Goal: Information Seeking & Learning: Learn about a topic

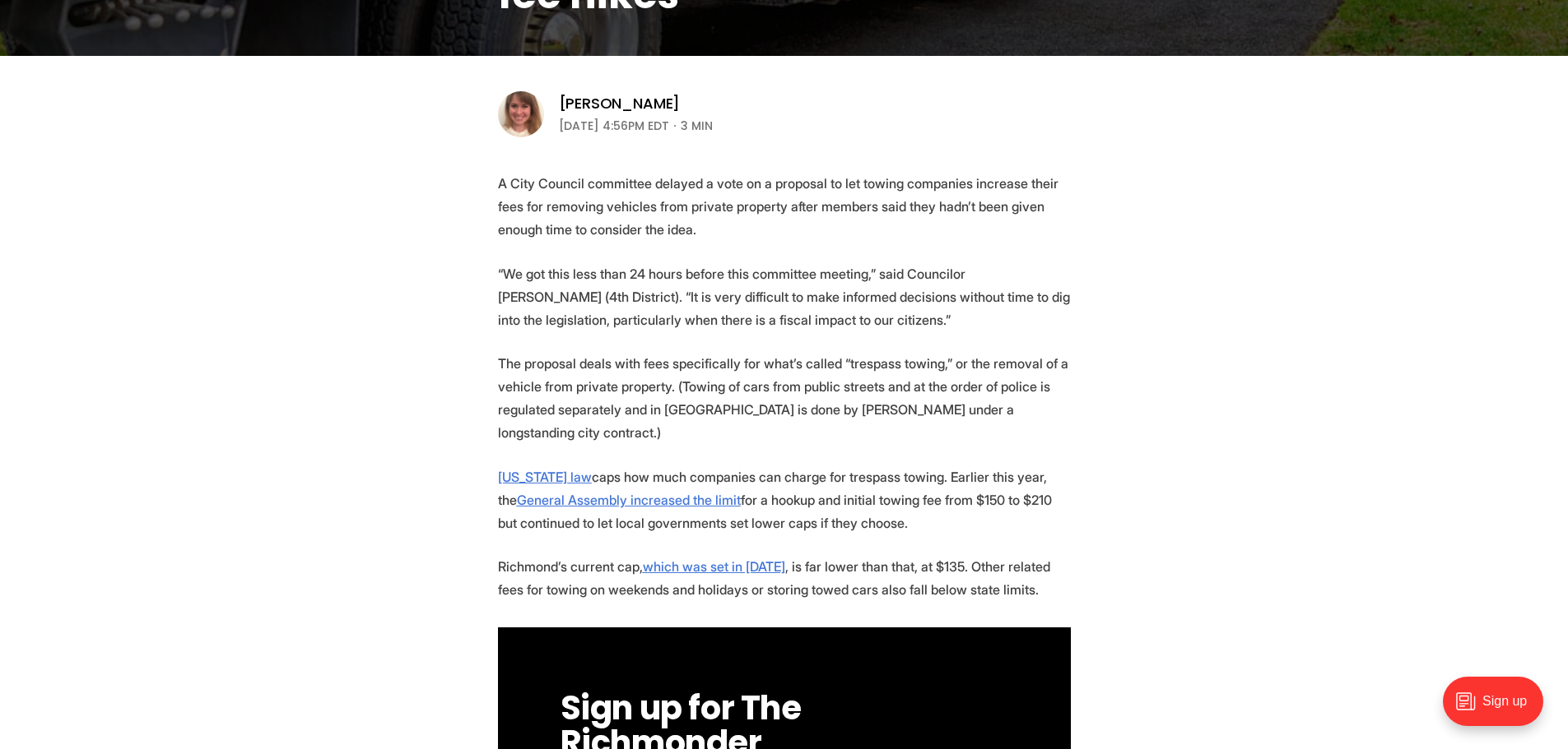
scroll to position [493, 0]
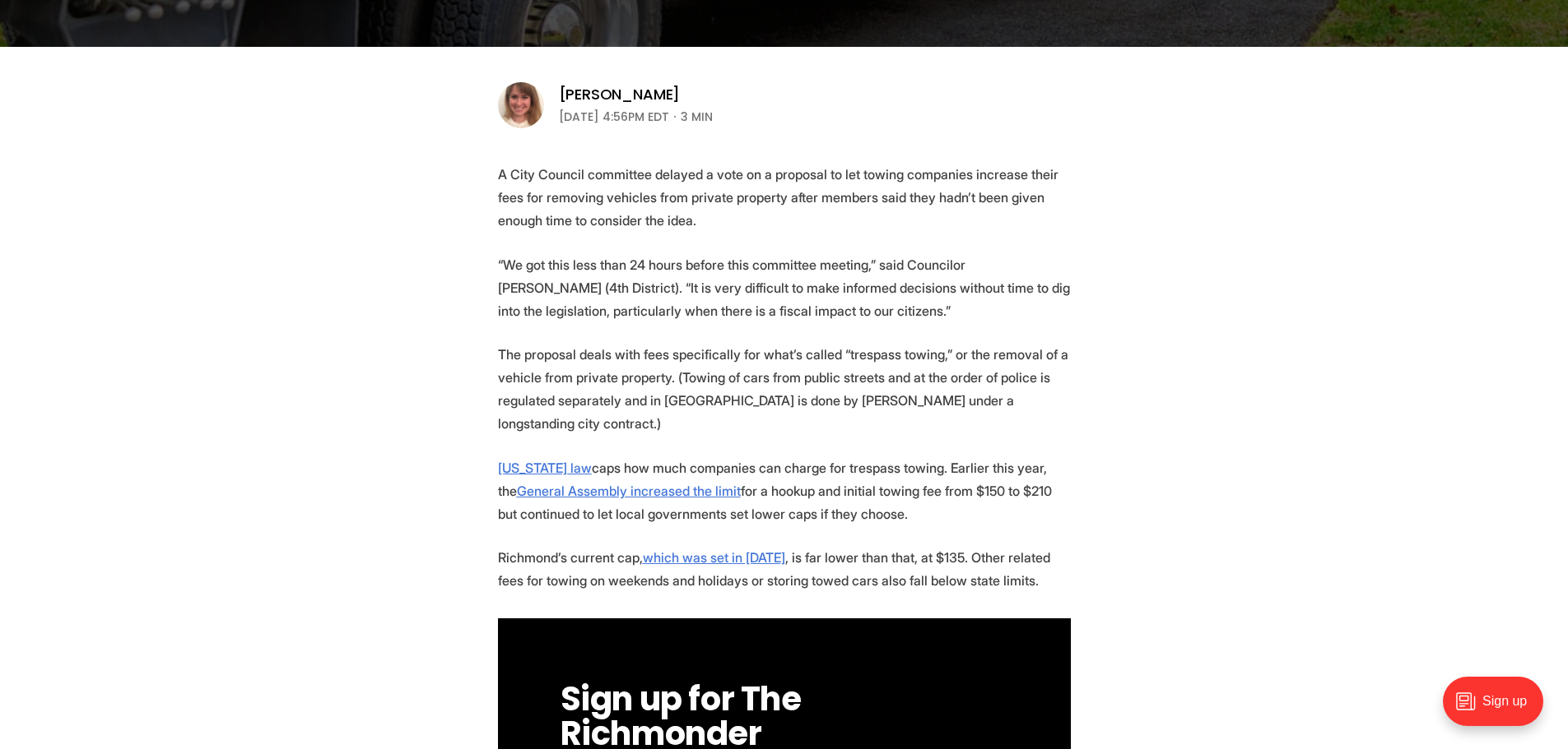
drag, startPoint x: 488, startPoint y: 181, endPoint x: 713, endPoint y: 218, distance: 228.0
click at [713, 218] on p "A City Council committee delayed a vote on a proposal to let towing companies i…" at bounding box center [784, 197] width 573 height 69
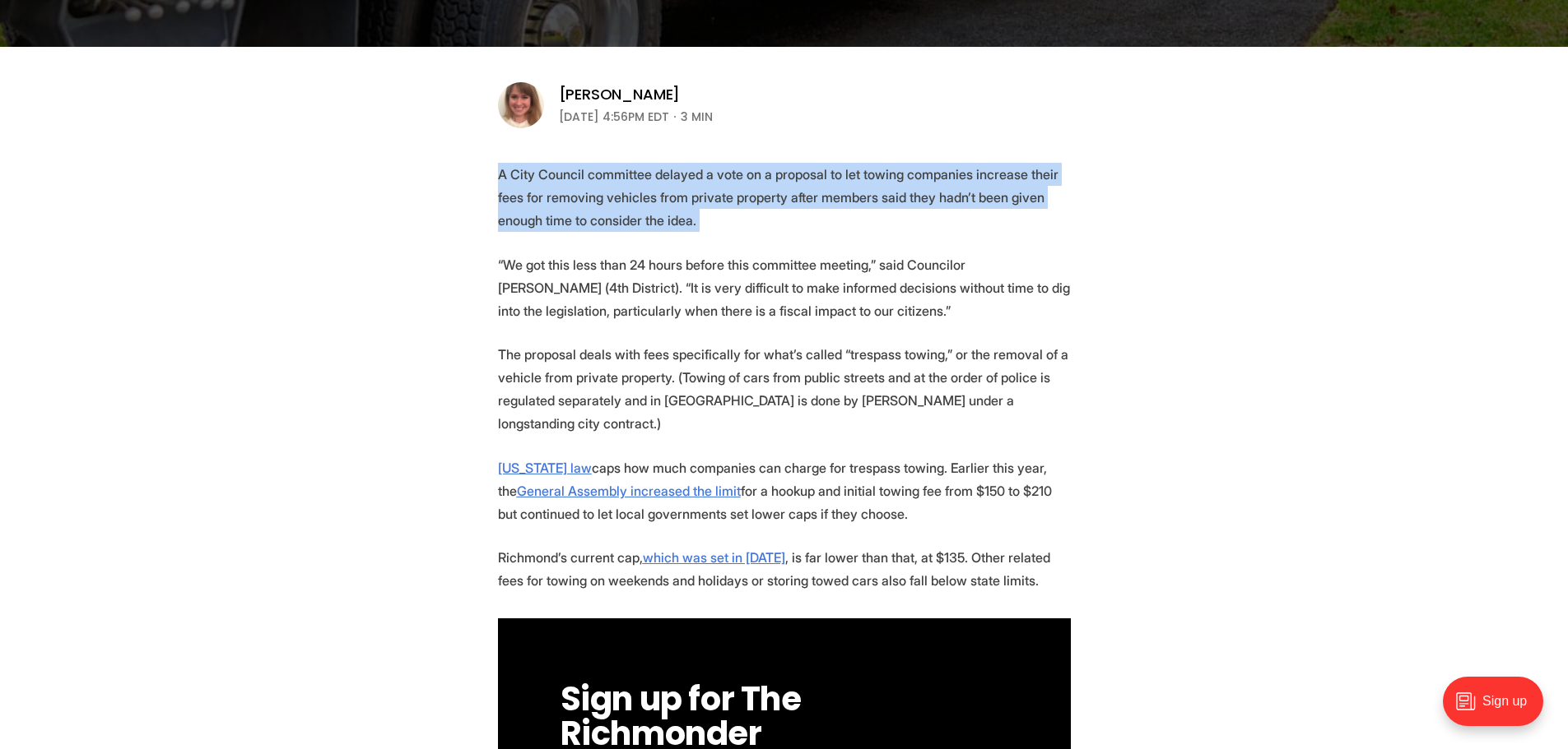
drag, startPoint x: 713, startPoint y: 218, endPoint x: 480, endPoint y: 182, distance: 235.8
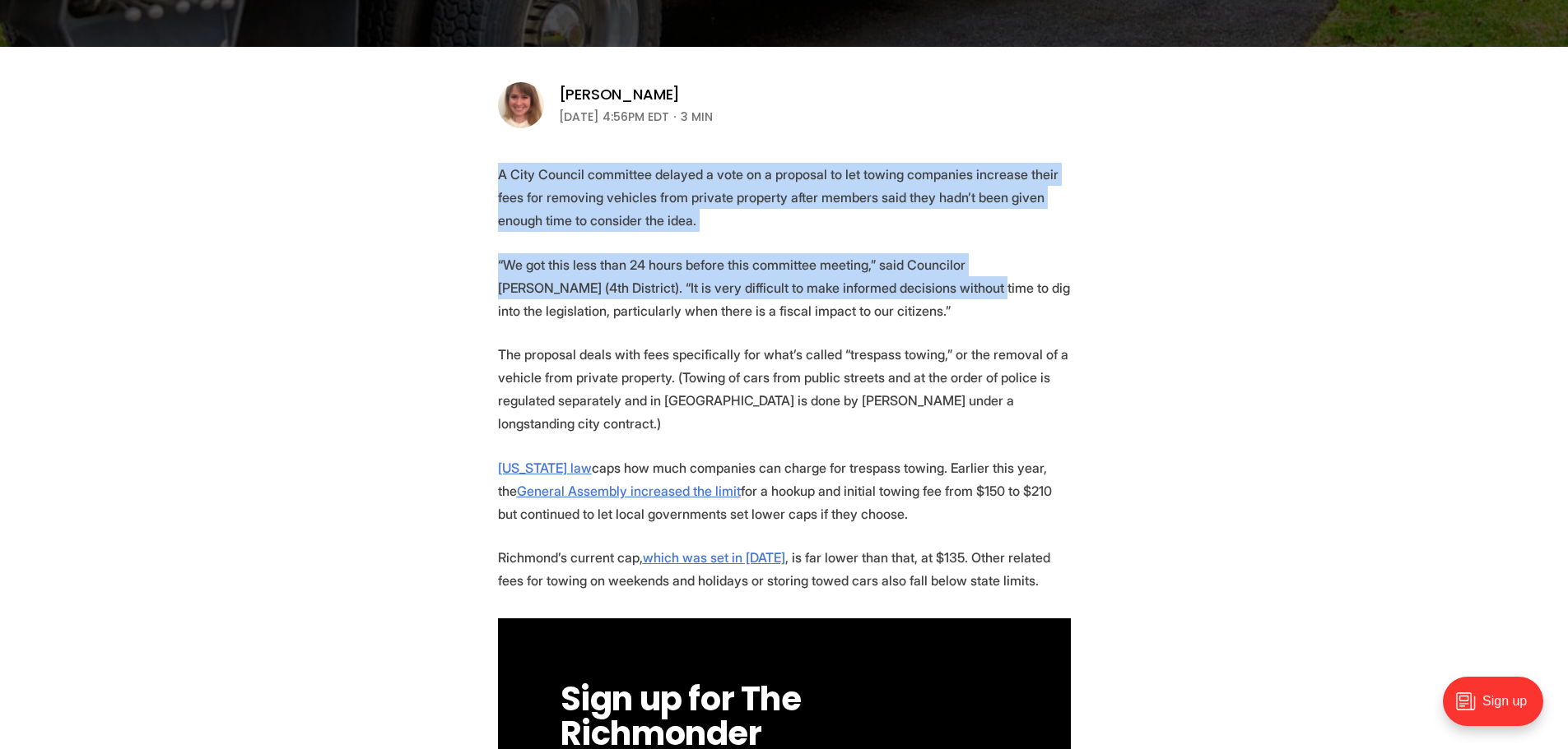
drag, startPoint x: 480, startPoint y: 182, endPoint x: 862, endPoint y: 297, distance: 398.9
drag, startPoint x: 862, startPoint y: 304, endPoint x: 735, endPoint y: 225, distance: 149.6
click at [735, 225] on p "A City Council committee delayed a vote on a proposal to let towing companies i…" at bounding box center [784, 197] width 573 height 69
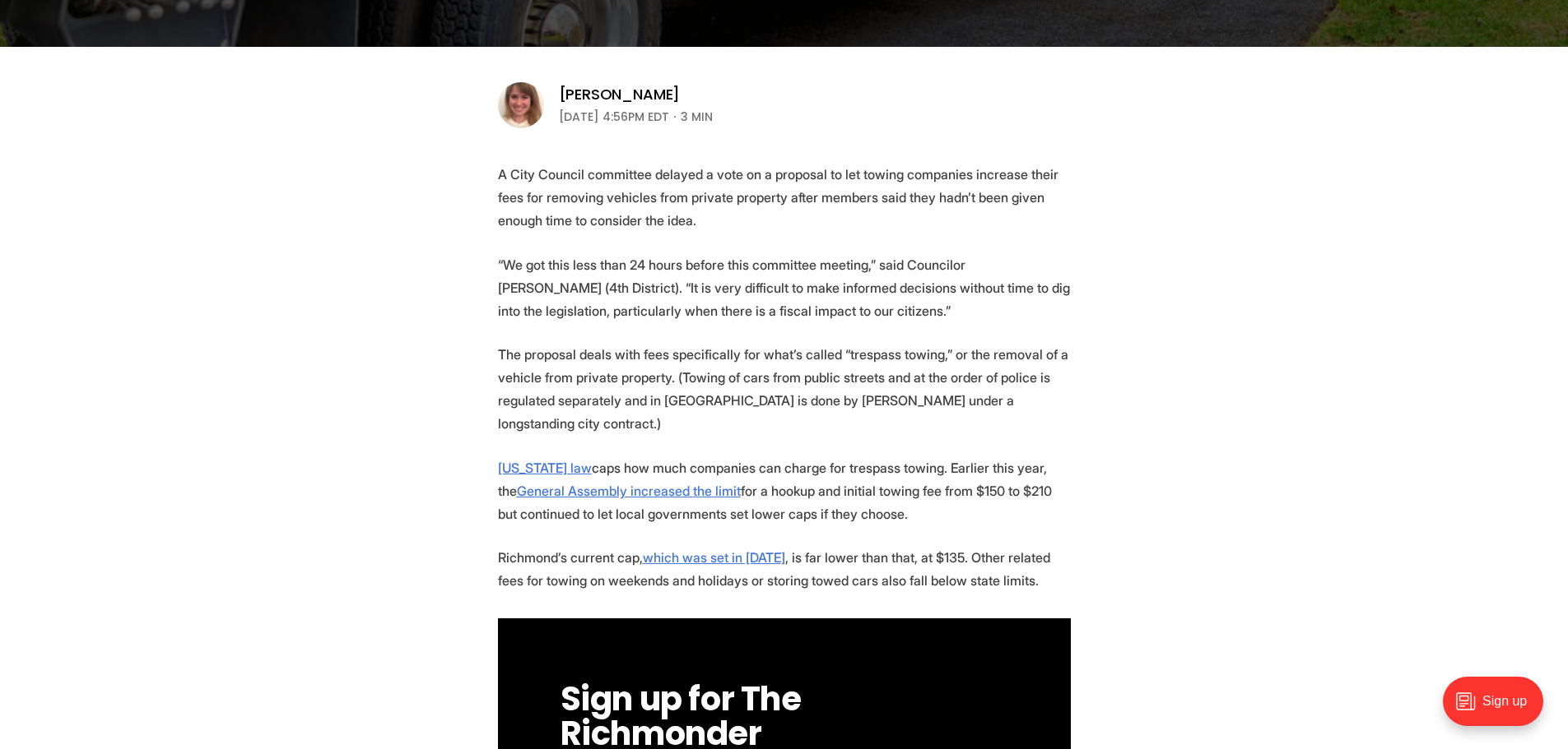
drag, startPoint x: 735, startPoint y: 225, endPoint x: 838, endPoint y: 308, distance: 132.3
click at [838, 308] on p "“We got this less than 24 hours before this committee meeting,” said Councilor …" at bounding box center [784, 288] width 573 height 69
drag, startPoint x: 838, startPoint y: 308, endPoint x: 841, endPoint y: 234, distance: 74.1
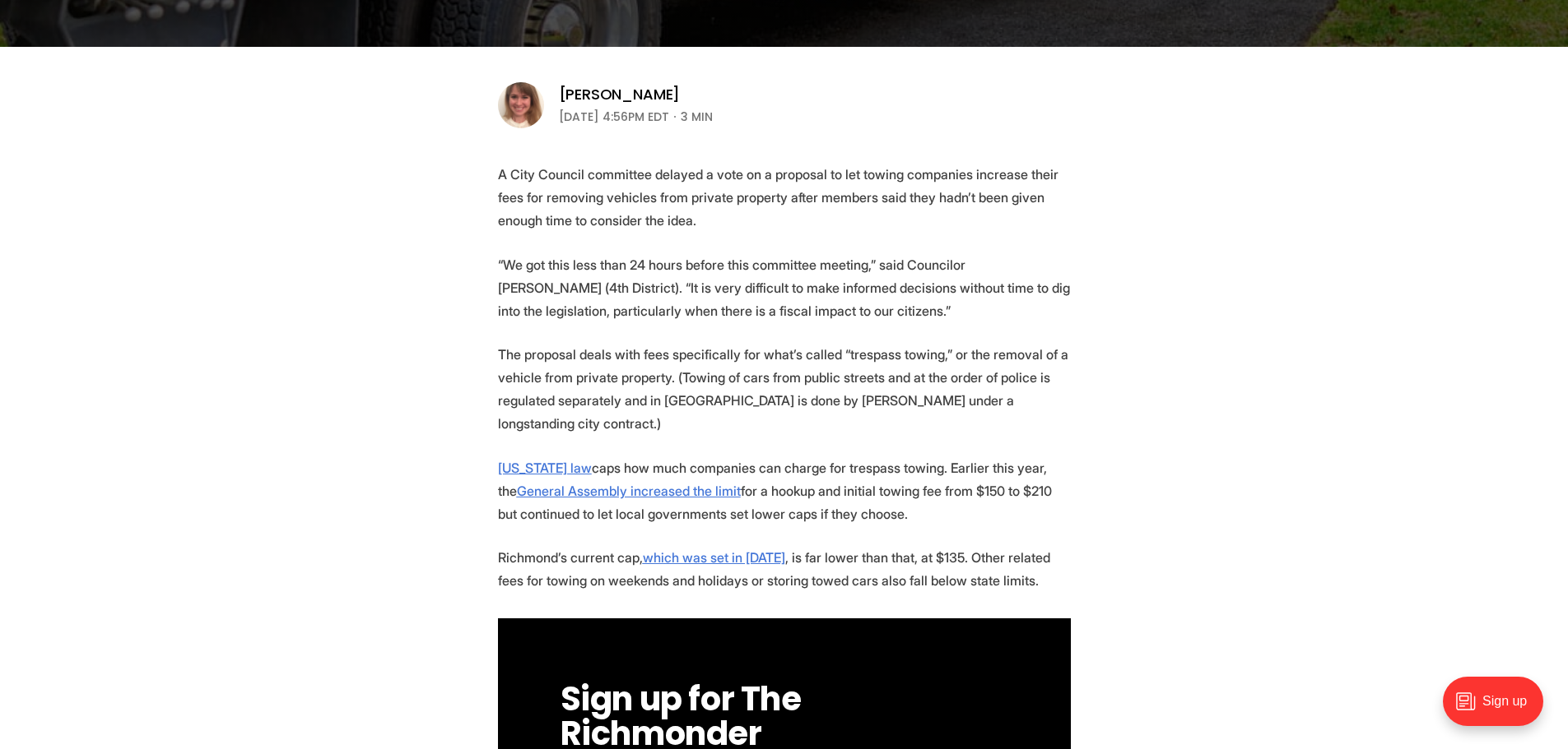
drag, startPoint x: 841, startPoint y: 234, endPoint x: 1068, endPoint y: 397, distance: 279.5
click at [1068, 397] on p "The proposal deals with fees specifically for what’s called “trespass towing,” …" at bounding box center [784, 389] width 573 height 92
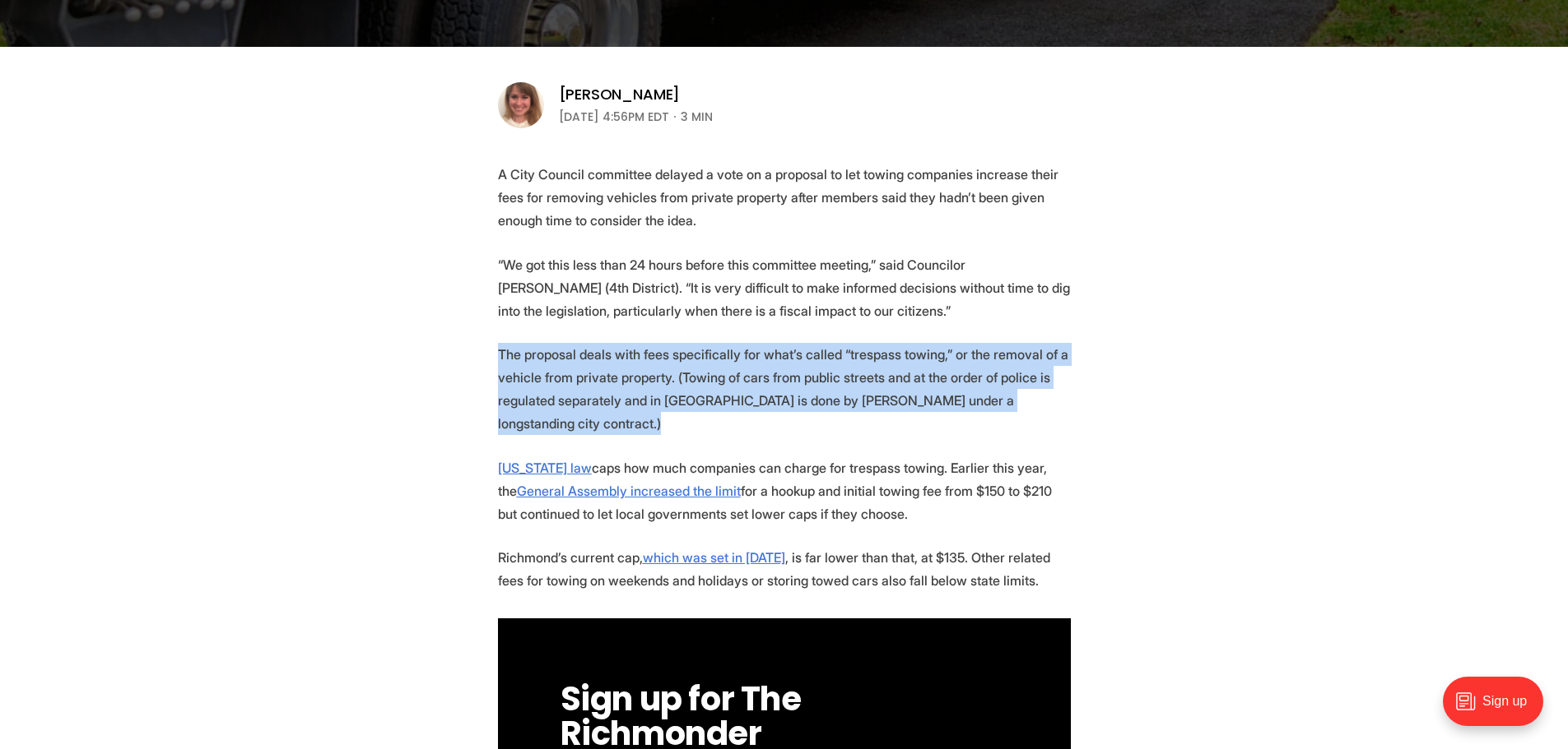
drag, startPoint x: 1068, startPoint y: 397, endPoint x: 507, endPoint y: 333, distance: 564.6
drag, startPoint x: 501, startPoint y: 336, endPoint x: 943, endPoint y: 405, distance: 447.4
